Goal: Task Accomplishment & Management: Complete application form

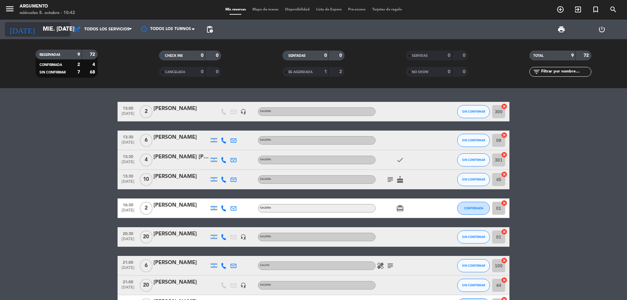
click at [54, 28] on input "mié. [DATE]" at bounding box center [78, 29] width 76 height 13
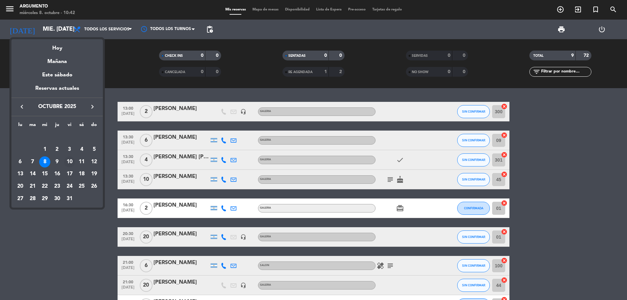
click at [68, 159] on div "10" at bounding box center [69, 161] width 11 height 11
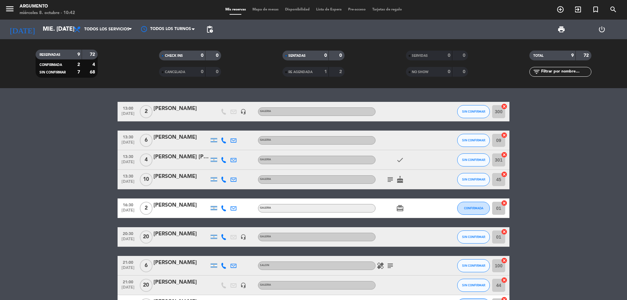
type input "vie. [DATE]"
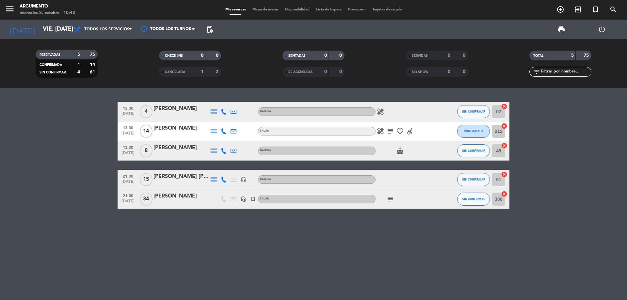
click at [182, 146] on div "[PERSON_NAME]" at bounding box center [181, 148] width 56 height 8
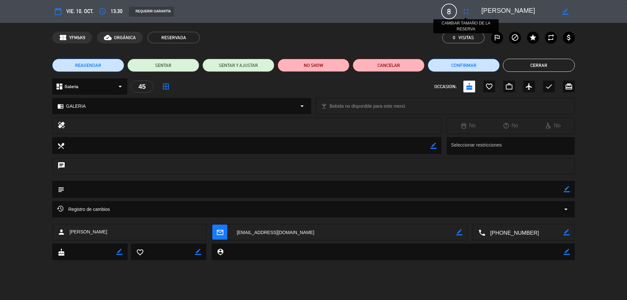
click at [465, 15] on icon "fullscreen" at bounding box center [466, 12] width 8 height 8
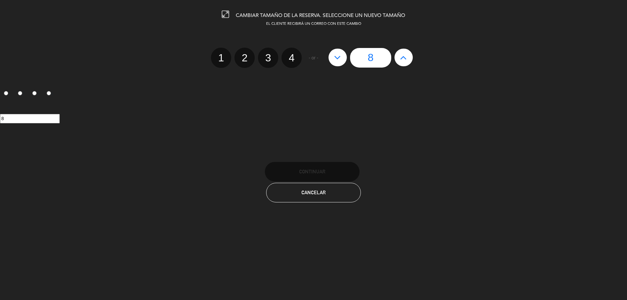
click at [401, 63] on button at bounding box center [403, 58] width 18 height 18
type input "9"
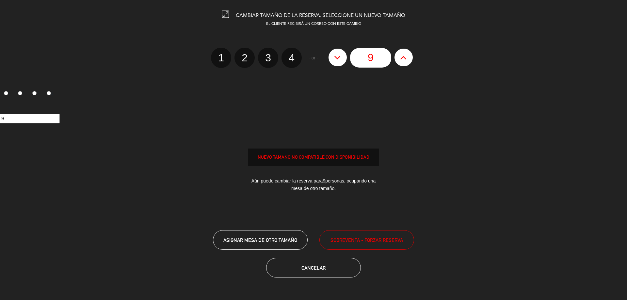
click at [401, 63] on button at bounding box center [403, 58] width 18 height 18
type input "10"
click at [401, 63] on button at bounding box center [403, 58] width 18 height 18
type input "11"
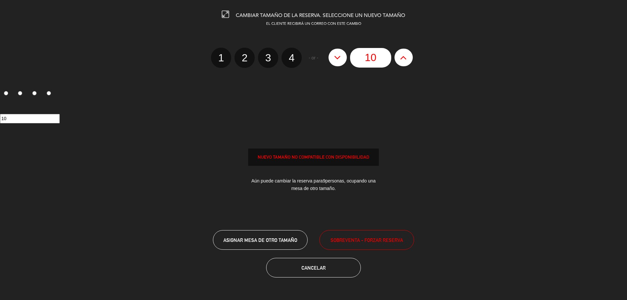
type input "11"
click at [401, 63] on button at bounding box center [403, 58] width 18 height 18
type input "12"
click at [401, 63] on button at bounding box center [403, 58] width 18 height 18
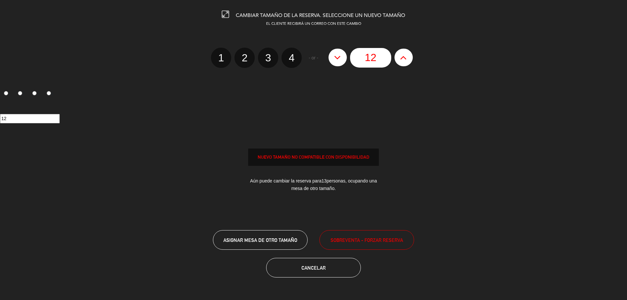
type input "13"
click at [401, 63] on button at bounding box center [403, 58] width 18 height 18
type input "14"
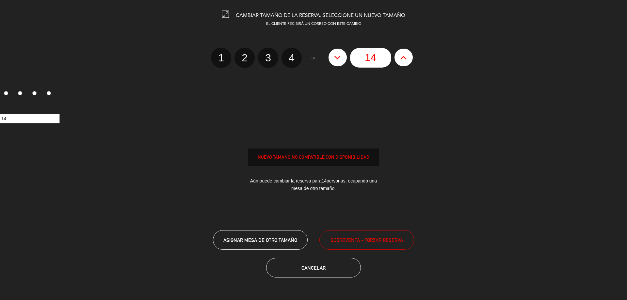
click at [401, 63] on button at bounding box center [403, 58] width 18 height 18
type input "15"
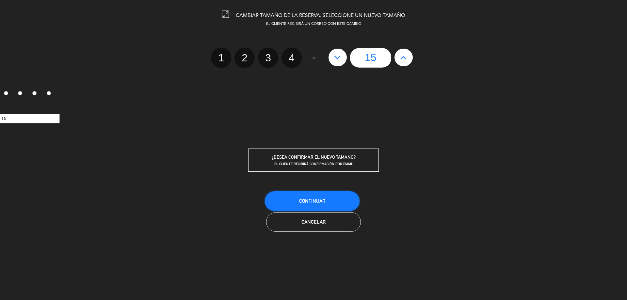
click at [341, 205] on button "Continuar" at bounding box center [312, 201] width 95 height 20
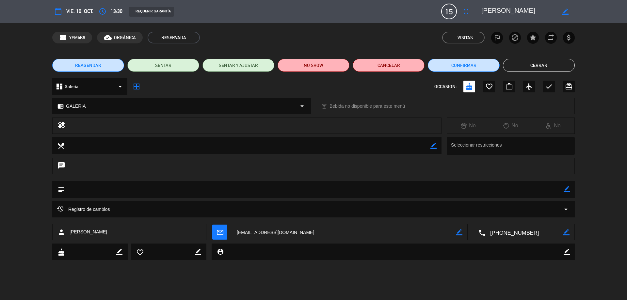
click at [517, 69] on button "Cerrar" at bounding box center [539, 65] width 72 height 13
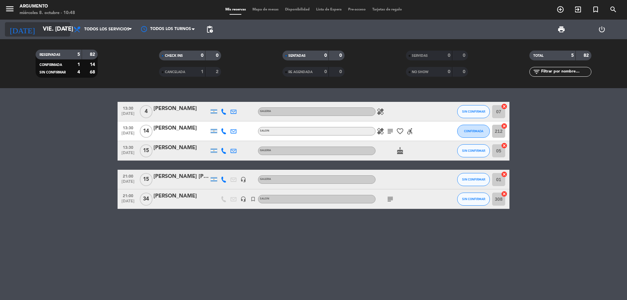
click at [59, 27] on input "vie. [DATE]" at bounding box center [78, 29] width 76 height 13
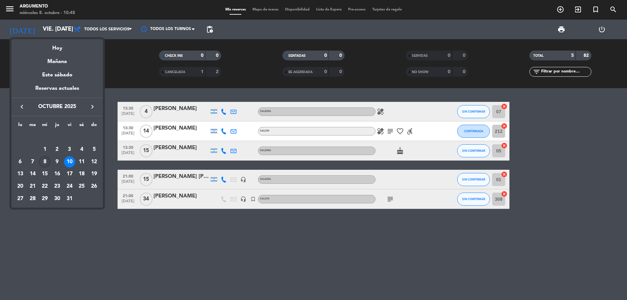
click at [45, 165] on div "8" at bounding box center [44, 161] width 11 height 11
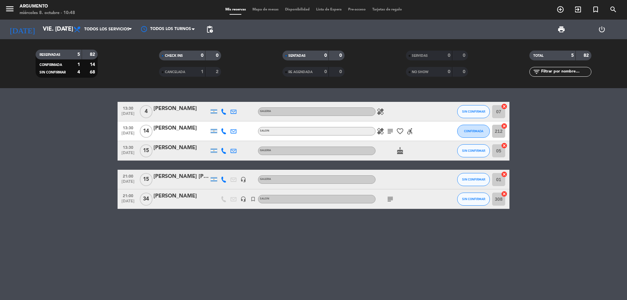
type input "mié. [DATE]"
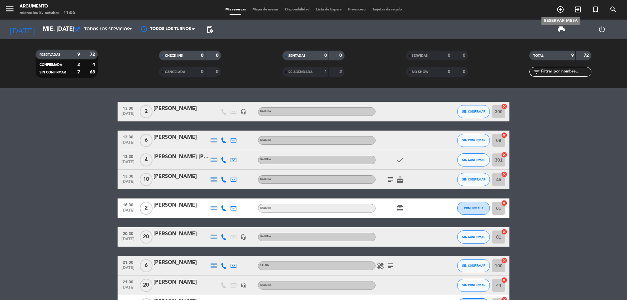
click at [558, 13] on icon "add_circle_outline" at bounding box center [560, 10] width 8 height 8
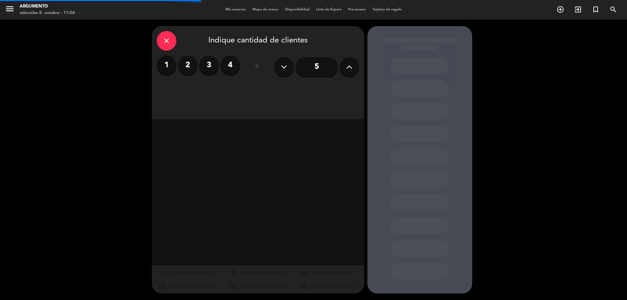
click at [342, 68] on button at bounding box center [350, 67] width 20 height 20
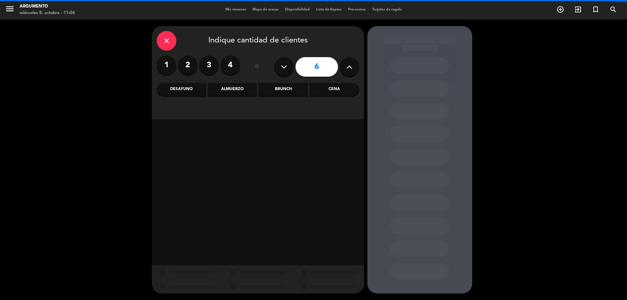
click at [342, 68] on button at bounding box center [350, 67] width 20 height 20
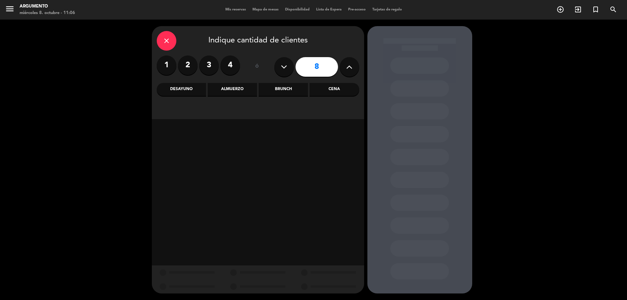
click at [342, 68] on button at bounding box center [350, 67] width 20 height 20
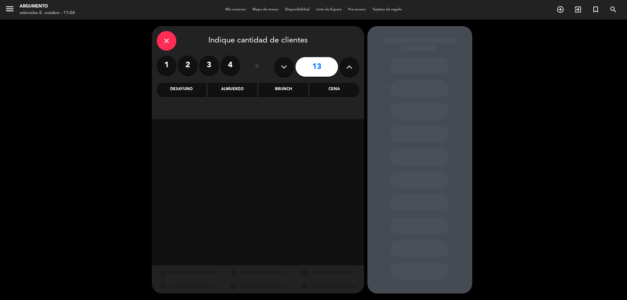
click at [343, 68] on button at bounding box center [350, 67] width 20 height 20
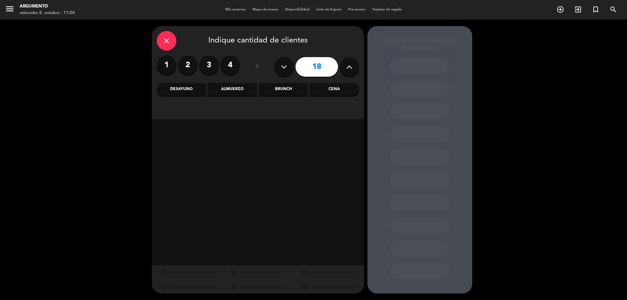
click at [343, 68] on button at bounding box center [350, 67] width 20 height 20
type input "20"
click at [293, 87] on div "Brunch" at bounding box center [283, 89] width 49 height 13
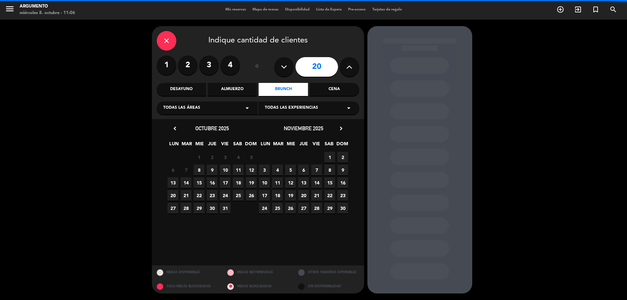
click at [235, 111] on div "Todas las áreas arrow_drop_down" at bounding box center [207, 108] width 101 height 13
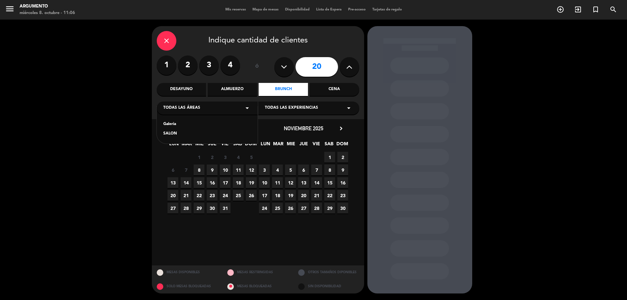
click at [167, 133] on div "SALON" at bounding box center [207, 134] width 88 height 7
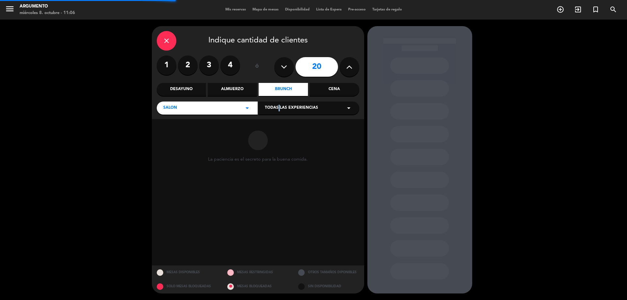
click at [277, 110] on span "Todas las experiencias" at bounding box center [291, 108] width 53 height 7
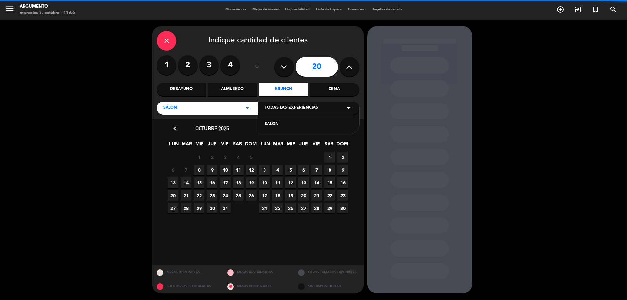
click at [276, 123] on div "SALON" at bounding box center [309, 124] width 88 height 7
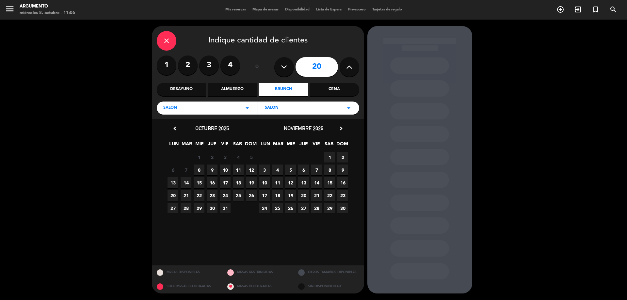
drag, startPoint x: 202, startPoint y: 168, endPoint x: 266, endPoint y: 173, distance: 64.2
click at [205, 170] on div "6 7 8 9 10 11 12" at bounding box center [212, 170] width 91 height 13
click at [196, 173] on span "8" at bounding box center [199, 170] width 11 height 11
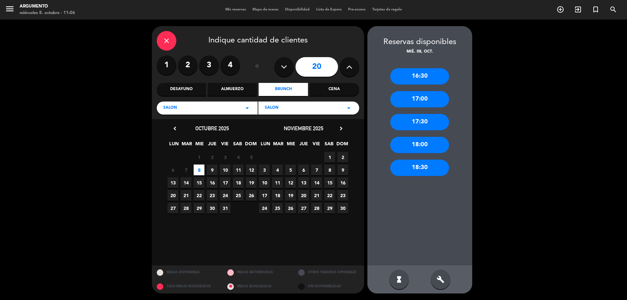
click at [427, 141] on div "18:00" at bounding box center [419, 145] width 59 height 16
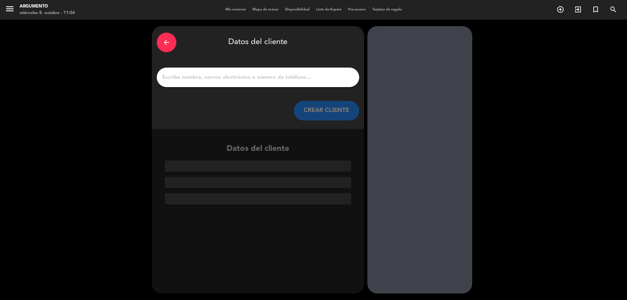
click at [265, 76] on input "1" at bounding box center [258, 77] width 193 height 9
type input "c"
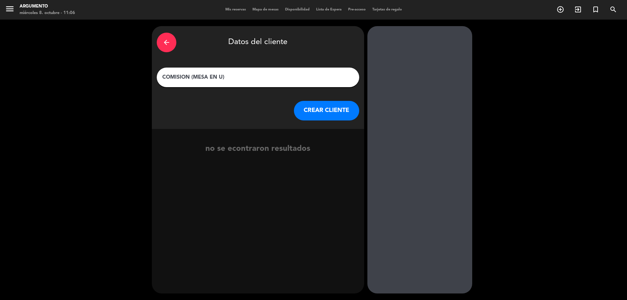
type input "COMISION (MESA EN U)"
click at [326, 108] on button "CREAR CLIENTE" at bounding box center [326, 111] width 65 height 20
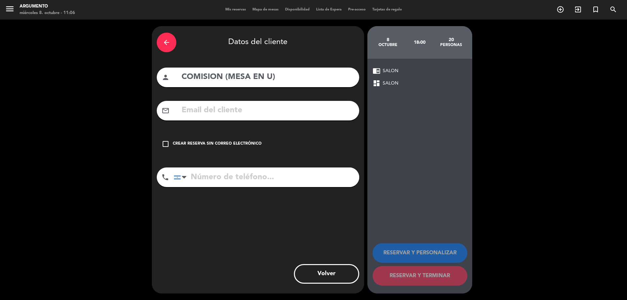
click at [191, 156] on div "arrow_back Datos del cliente person COMISION (MESA EN U) mail_outline check_box…" at bounding box center [258, 159] width 212 height 267
click at [195, 148] on div "check_box_outline_blank Crear reserva sin correo electrónico" at bounding box center [258, 144] width 202 height 20
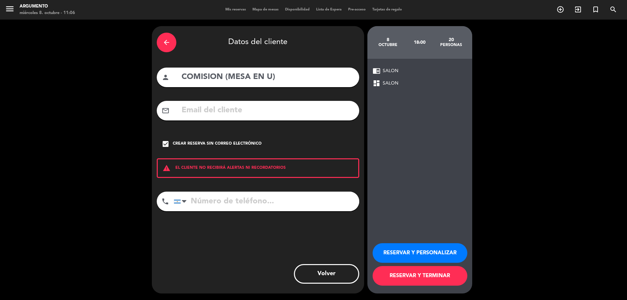
click at [425, 252] on button "RESERVAR Y PERSONALIZAR" at bounding box center [420, 253] width 95 height 20
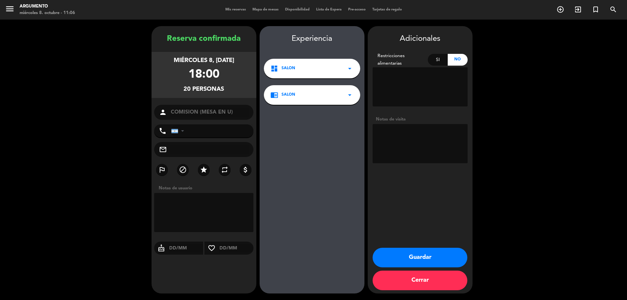
click at [425, 252] on button "Guardar" at bounding box center [420, 258] width 95 height 20
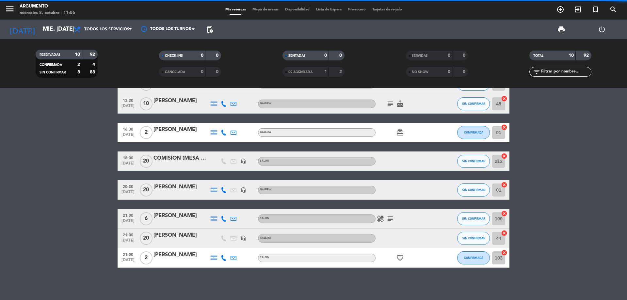
scroll to position [76, 0]
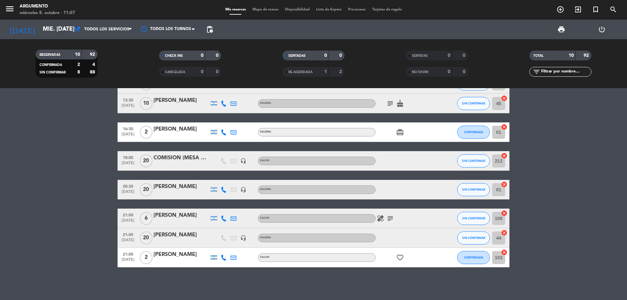
click at [192, 158] on div "COMISION (MESA EN U)" at bounding box center [181, 158] width 56 height 8
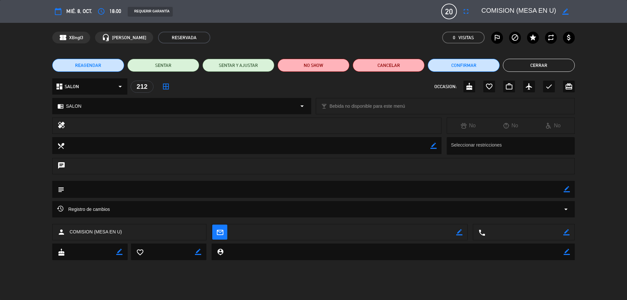
click at [534, 63] on button "Cerrar" at bounding box center [539, 65] width 72 height 13
